Goal: Find contact information: Find contact information

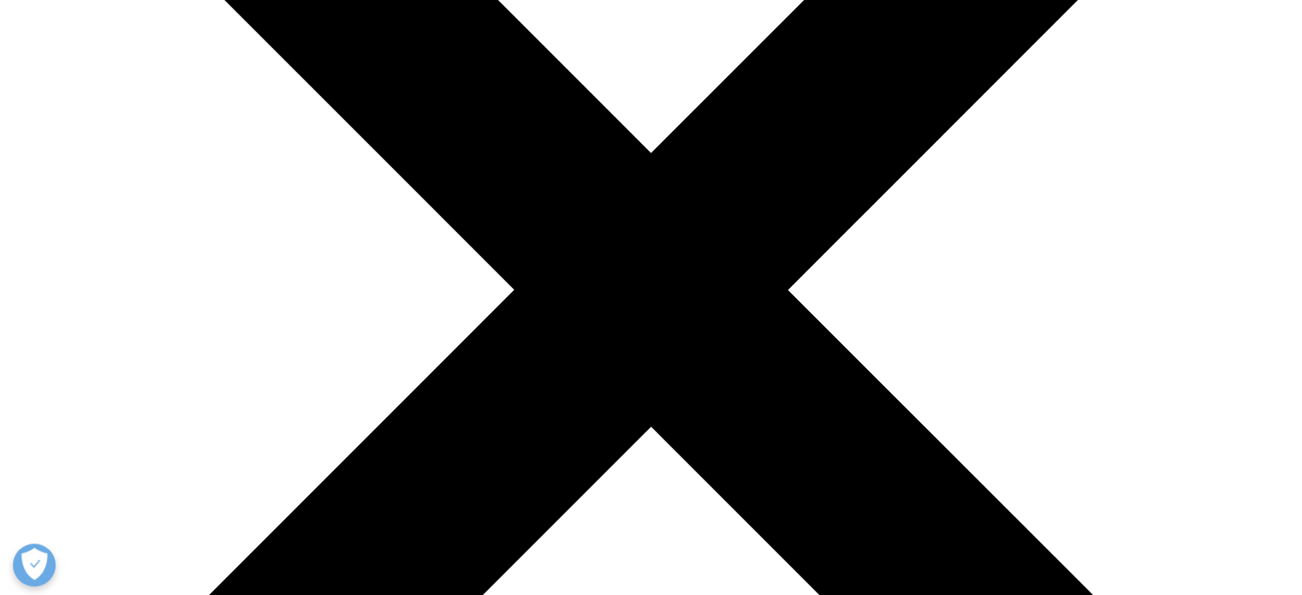
scroll to position [342, 0]
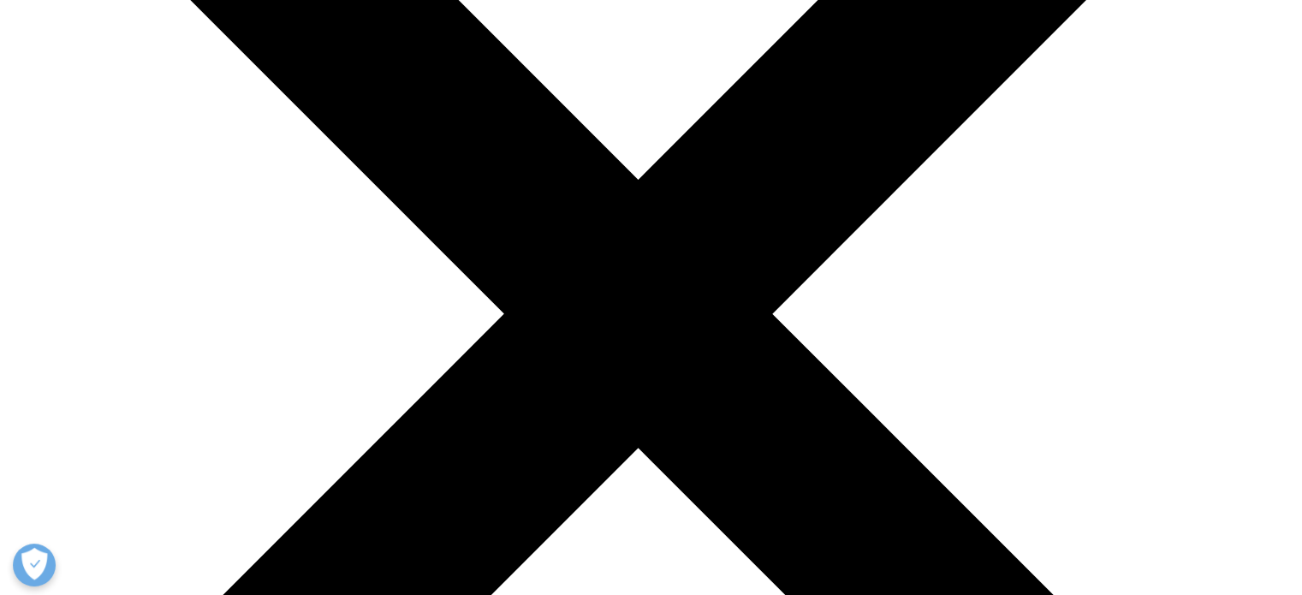
drag, startPoint x: 396, startPoint y: 239, endPoint x: 496, endPoint y: 327, distance: 133.4
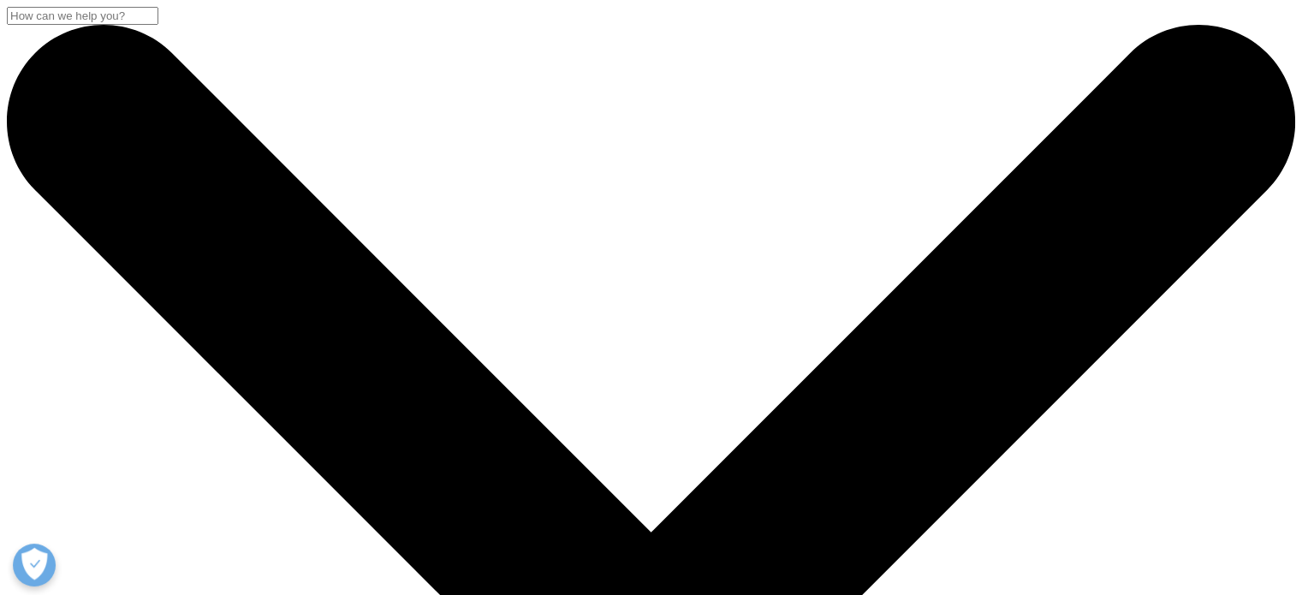
scroll to position [86, 0]
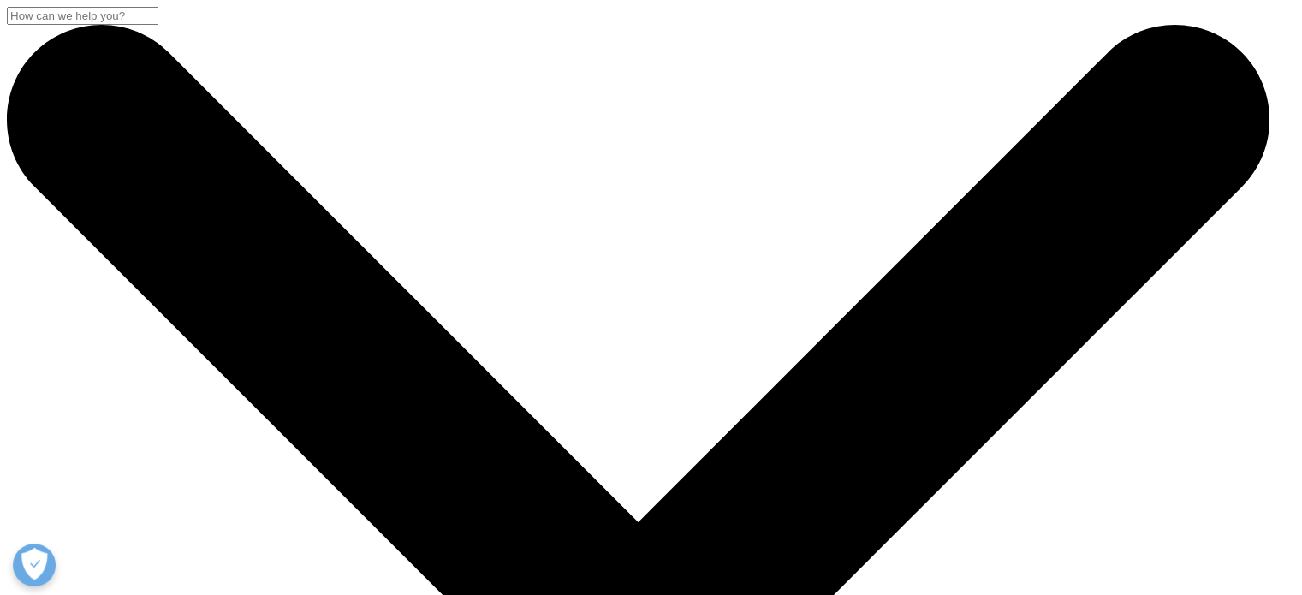
scroll to position [827, 0]
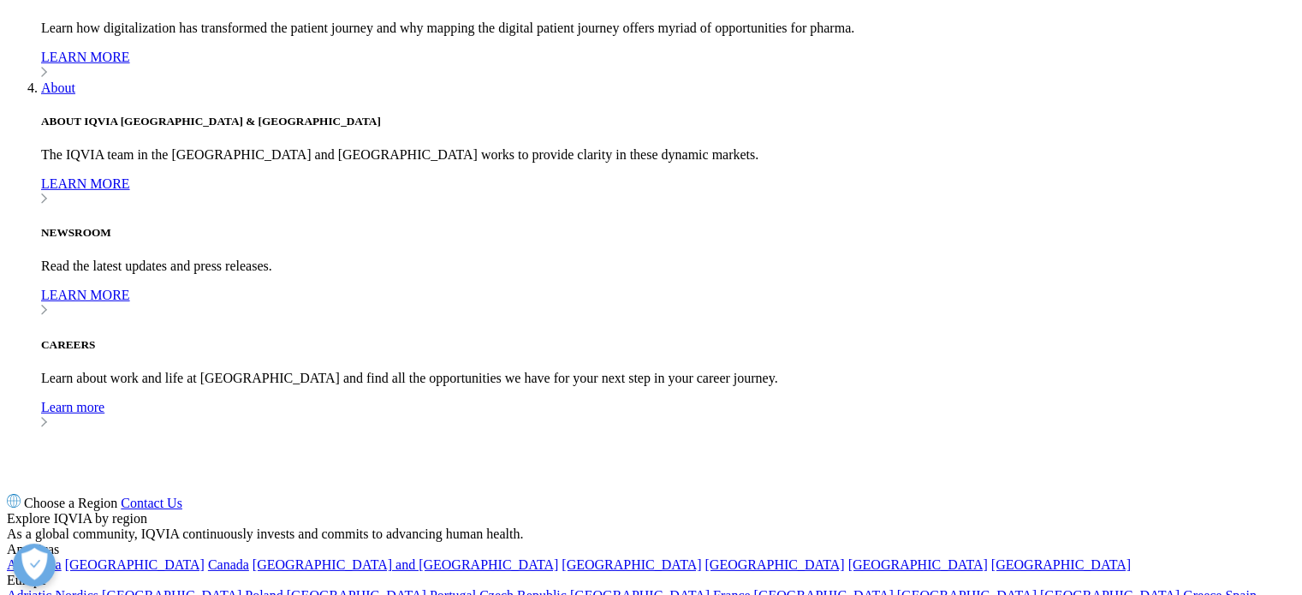
scroll to position [5509, 0]
